Goal: Complete application form

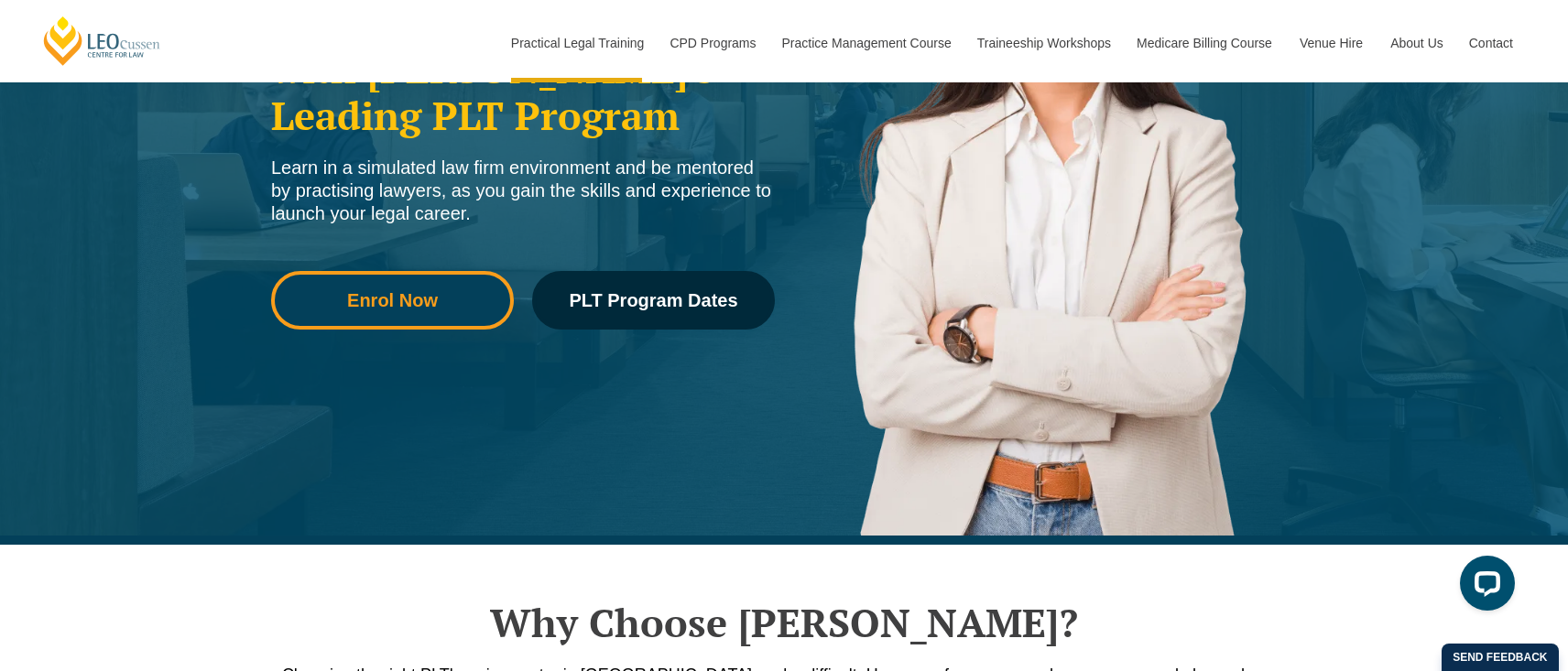
click at [430, 301] on span "Enrol Now" at bounding box center [392, 301] width 91 height 19
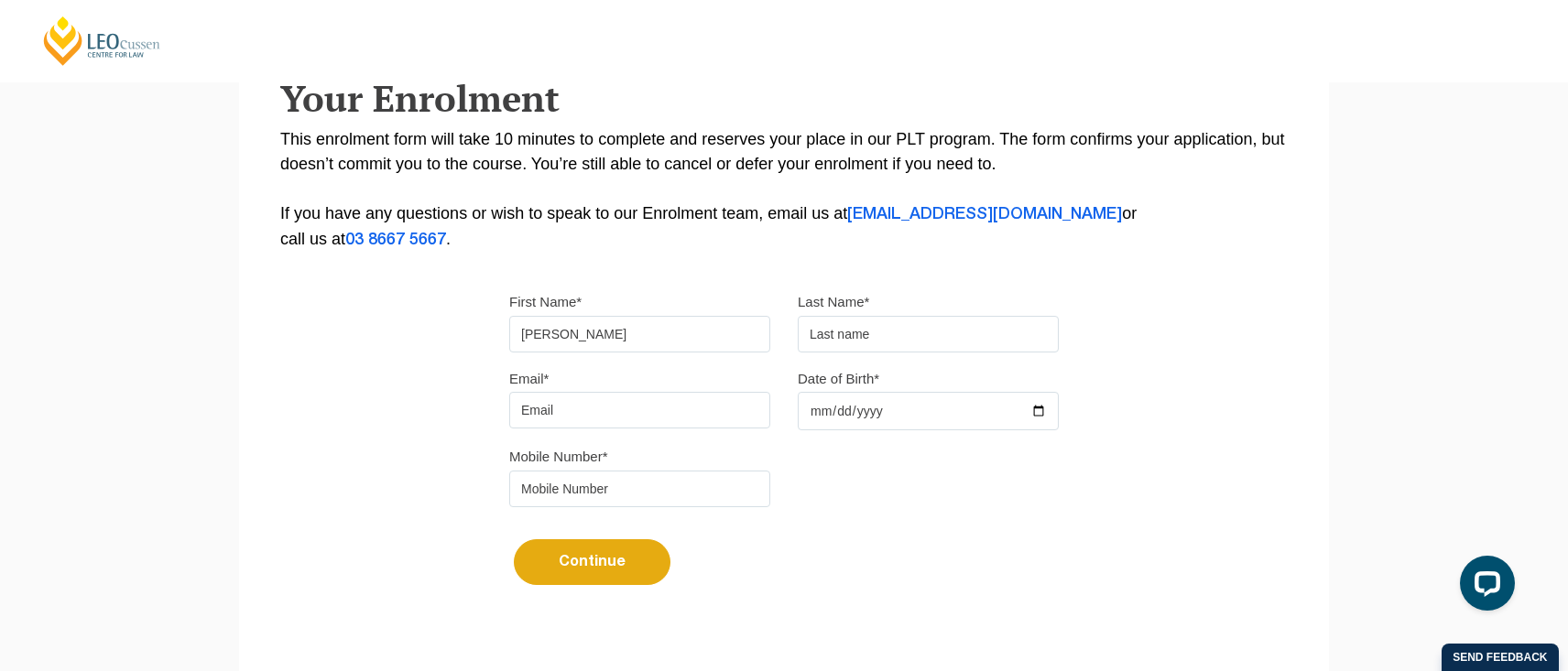
type input "[PERSON_NAME]"
type input "Hoy"
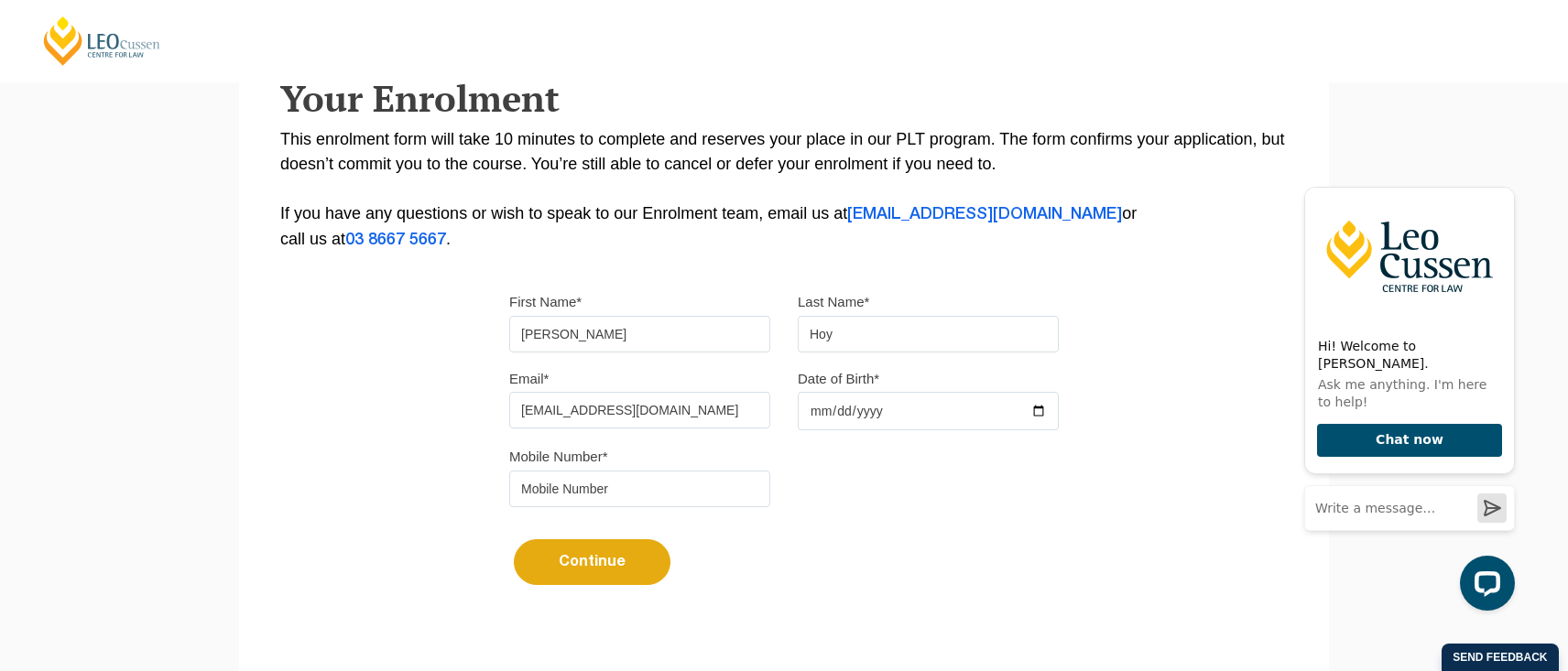
type input "[EMAIL_ADDRESS][DOMAIN_NAME]"
click at [863, 418] on input "Date of Birth*" at bounding box center [928, 410] width 261 height 38
click at [861, 418] on input "0076-08-20" at bounding box center [928, 410] width 261 height 38
click at [862, 419] on input "0076-08-20" at bounding box center [928, 410] width 261 height 38
click at [896, 418] on input "0076-08-20" at bounding box center [928, 410] width 261 height 38
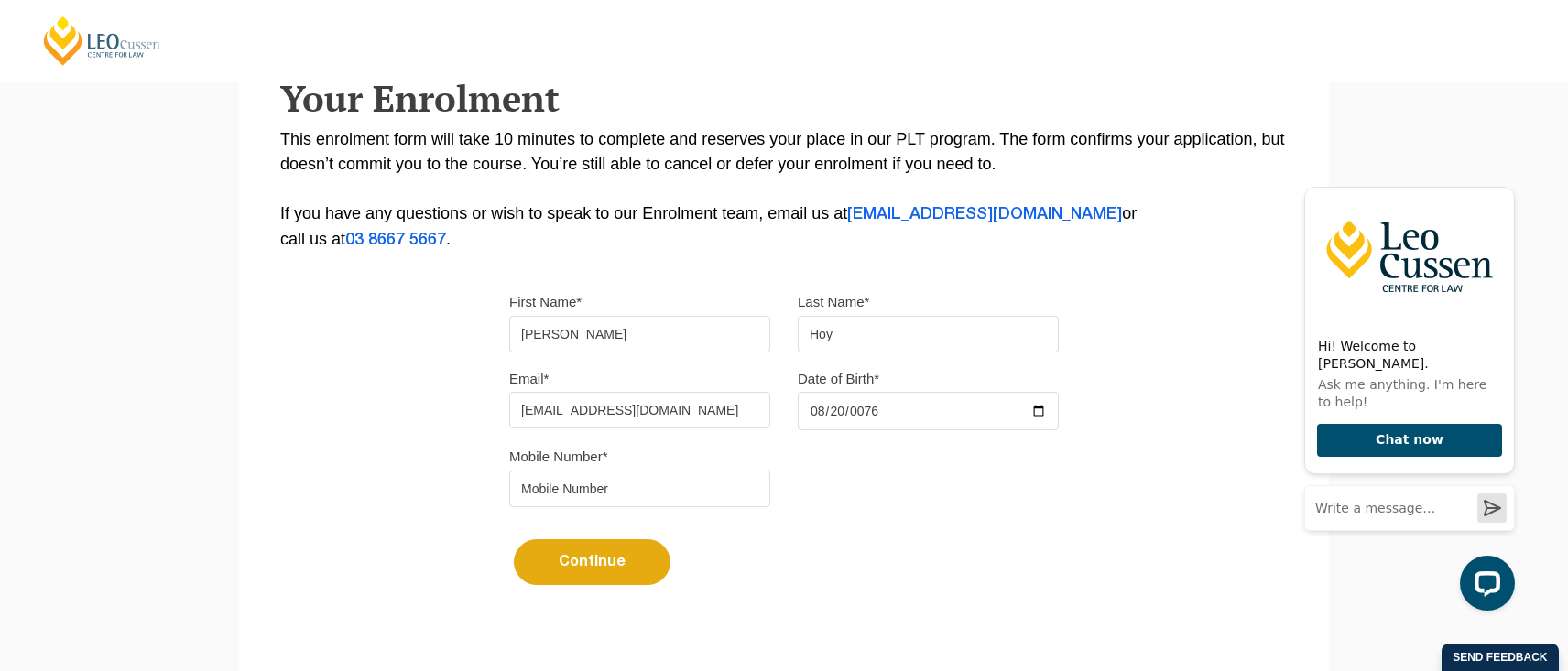
click at [885, 416] on input "0076-08-20" at bounding box center [928, 410] width 261 height 38
type input "0009-02-15"
click at [883, 421] on input "Date of Birth*" at bounding box center [928, 409] width 261 height 38
type input "[DATE]"
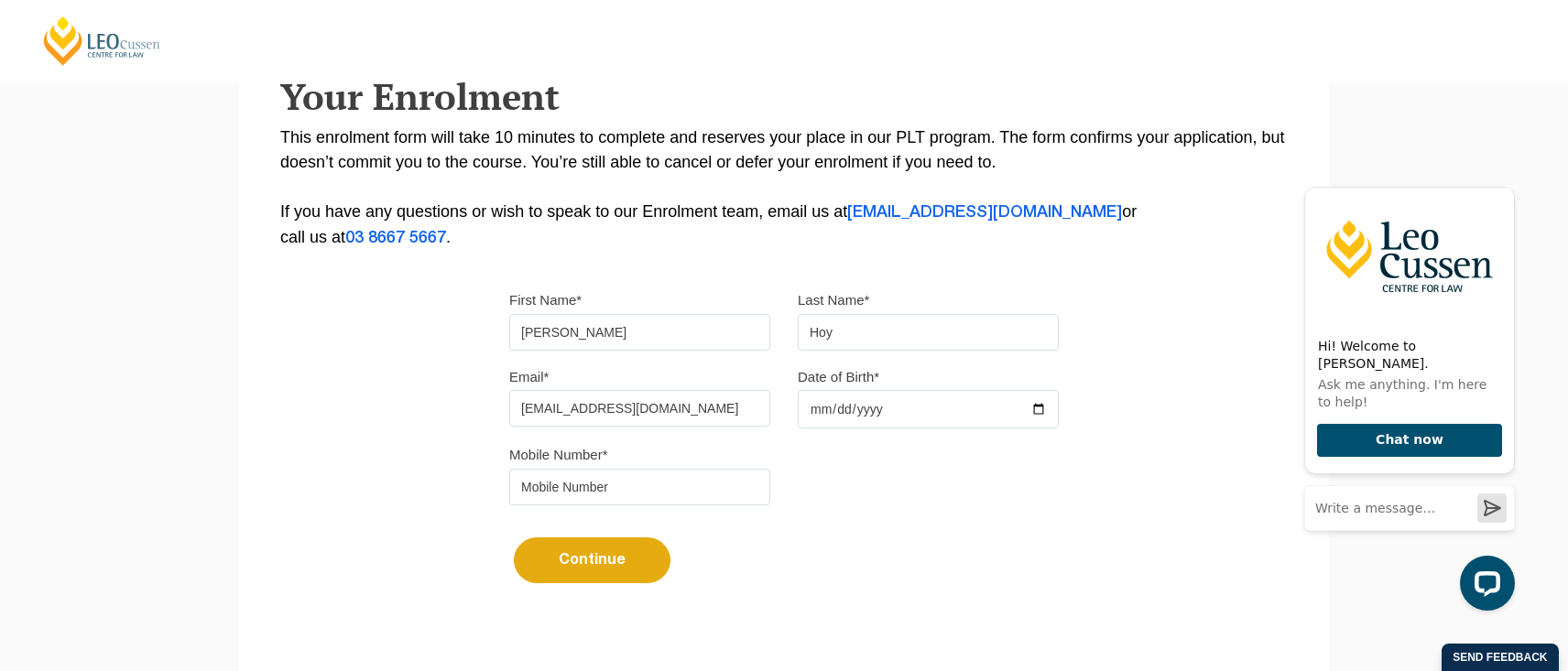
click at [905, 412] on input "[DATE]" at bounding box center [928, 409] width 261 height 38
type input "0425492496"
click at [592, 568] on button "Continue" at bounding box center [592, 559] width 157 height 46
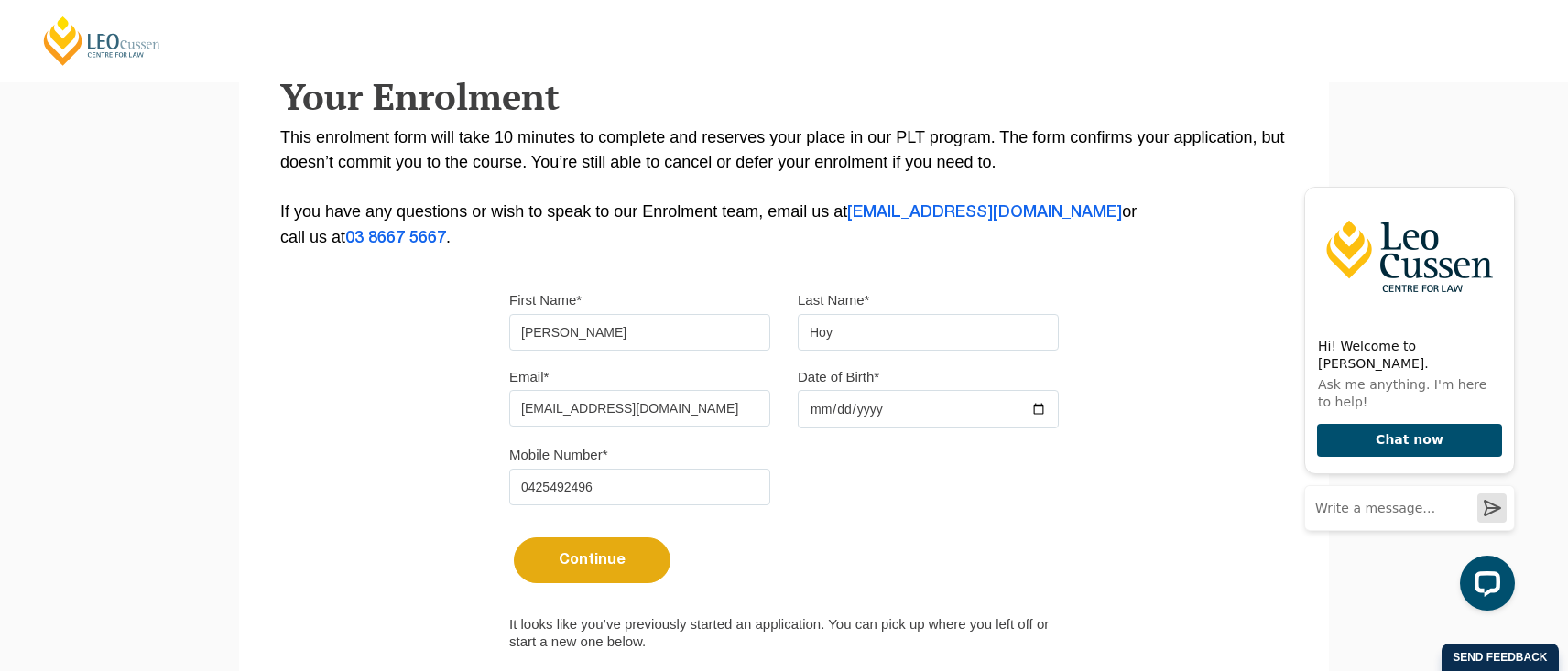
click at [611, 568] on button "Continue" at bounding box center [592, 559] width 157 height 46
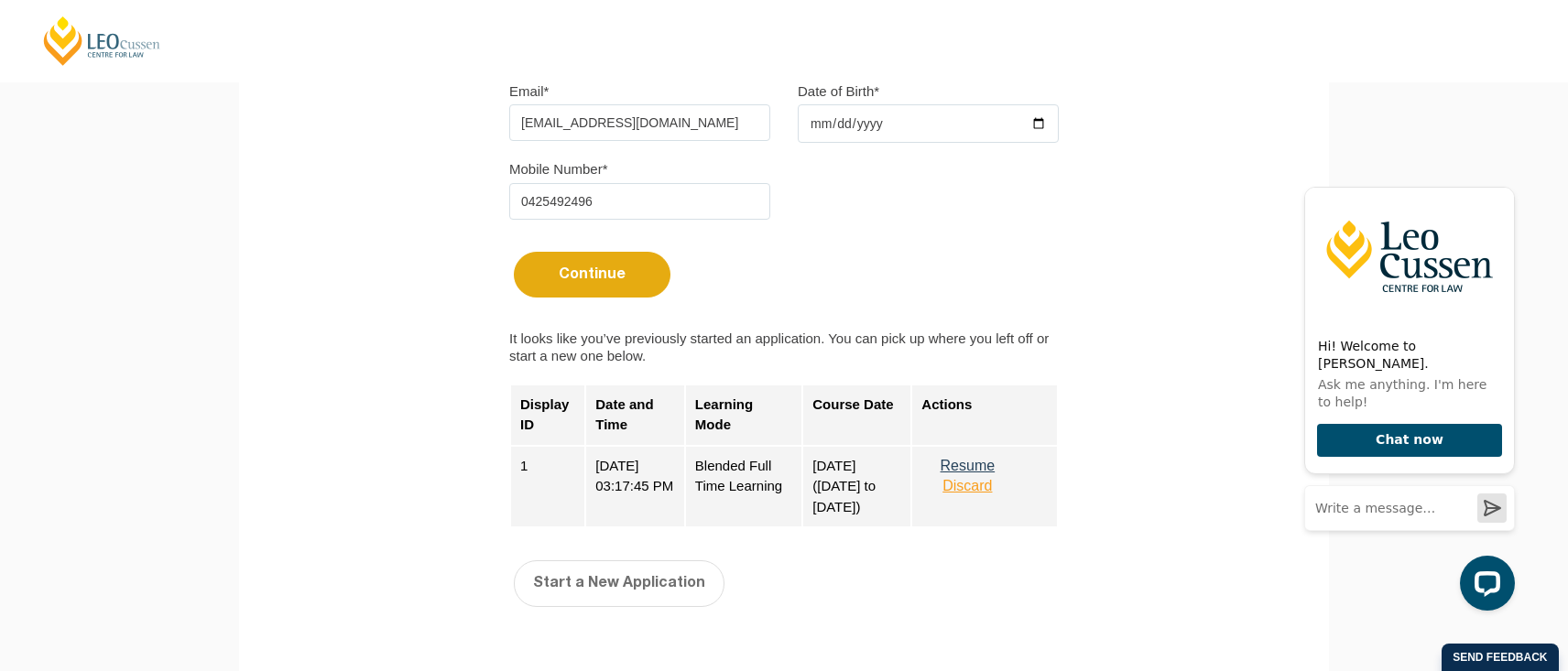
scroll to position [636, 0]
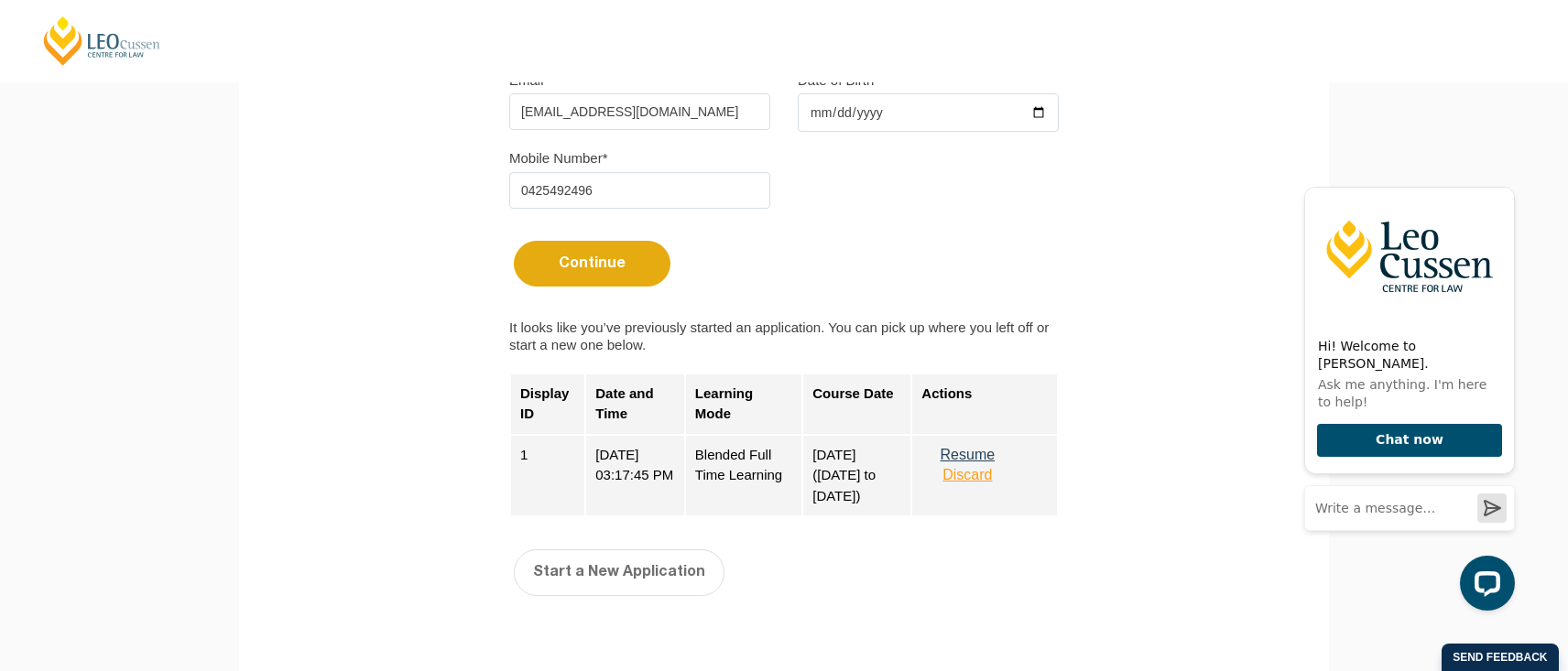
click at [1000, 462] on button "Resume" at bounding box center [968, 455] width 92 height 17
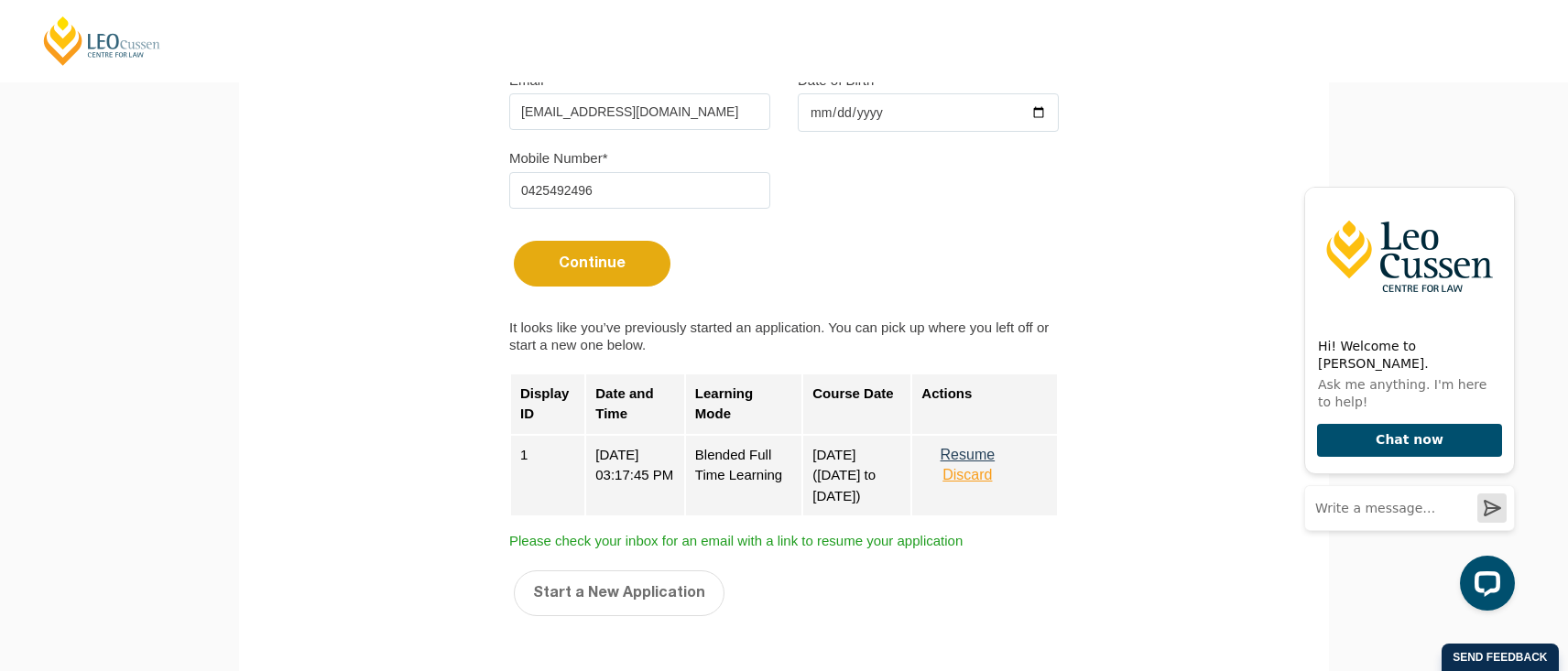
click at [998, 459] on button "Resume" at bounding box center [968, 455] width 92 height 17
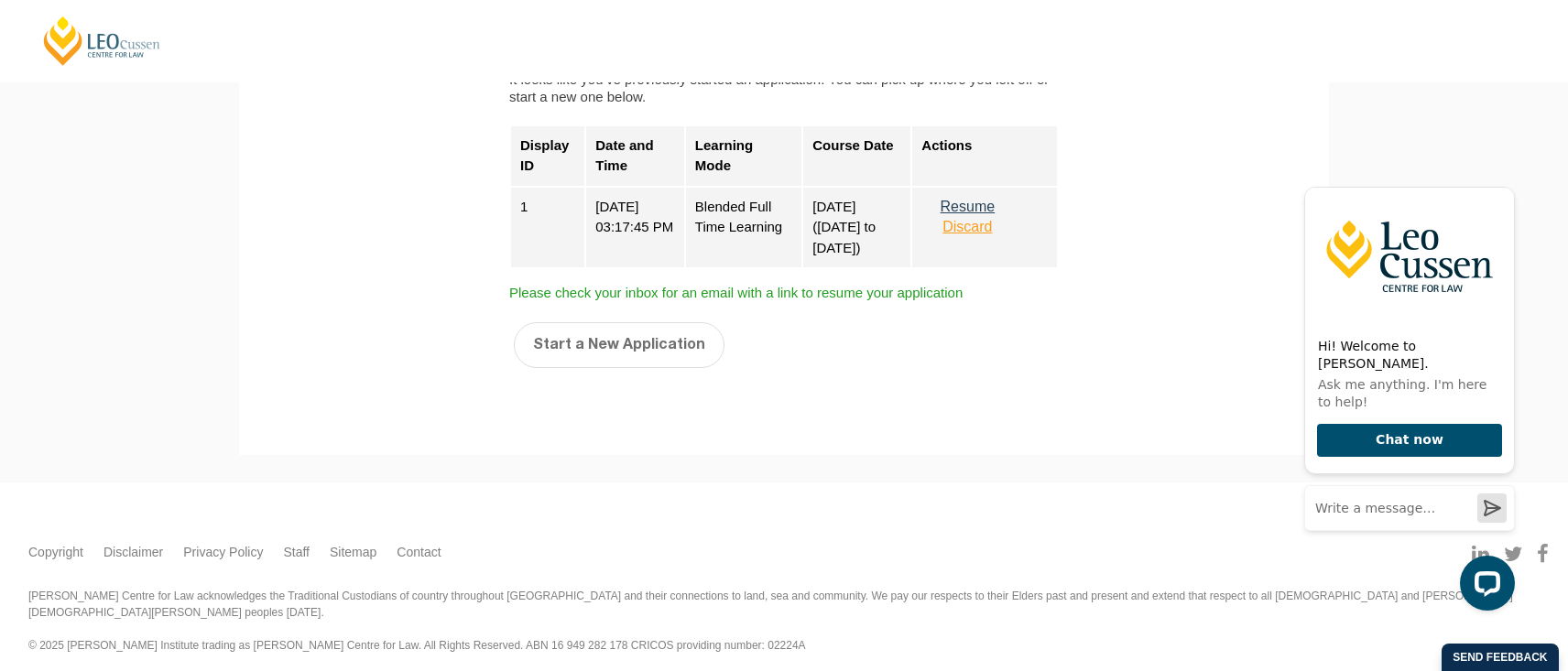
scroll to position [883, 0]
